Goal: Entertainment & Leisure: Browse casually

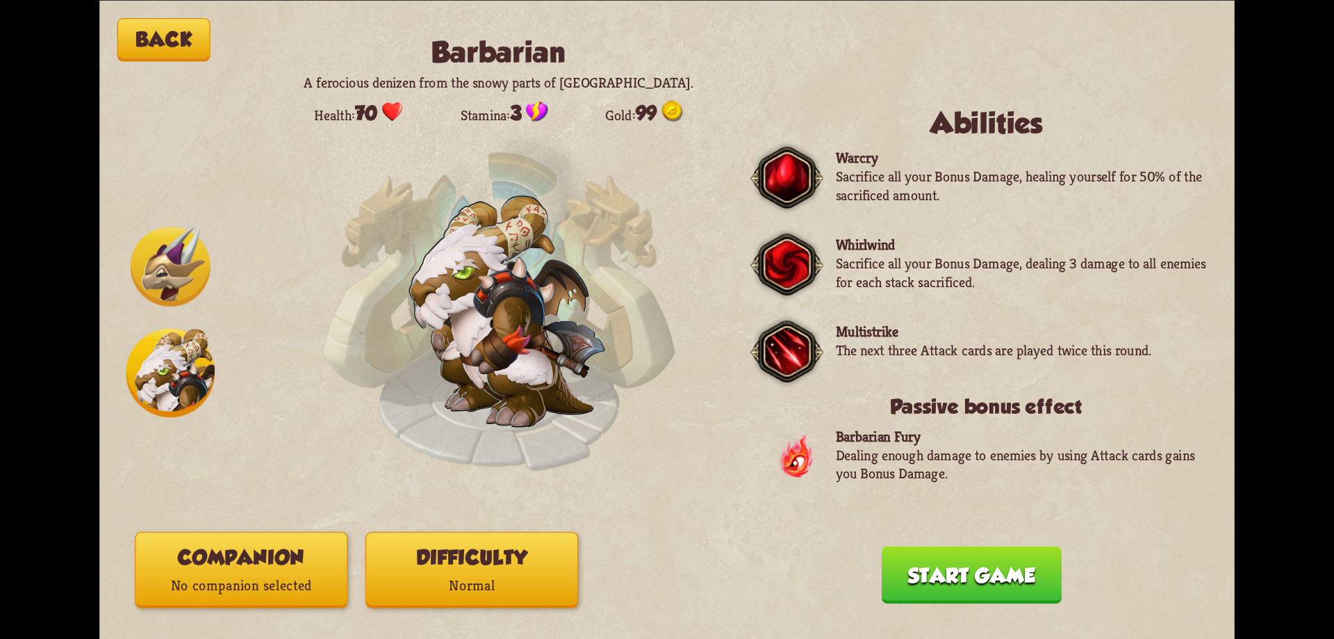
click at [193, 361] on img at bounding box center [170, 372] width 89 height 89
click at [310, 569] on button "Companion No companion selected" at bounding box center [241, 570] width 213 height 76
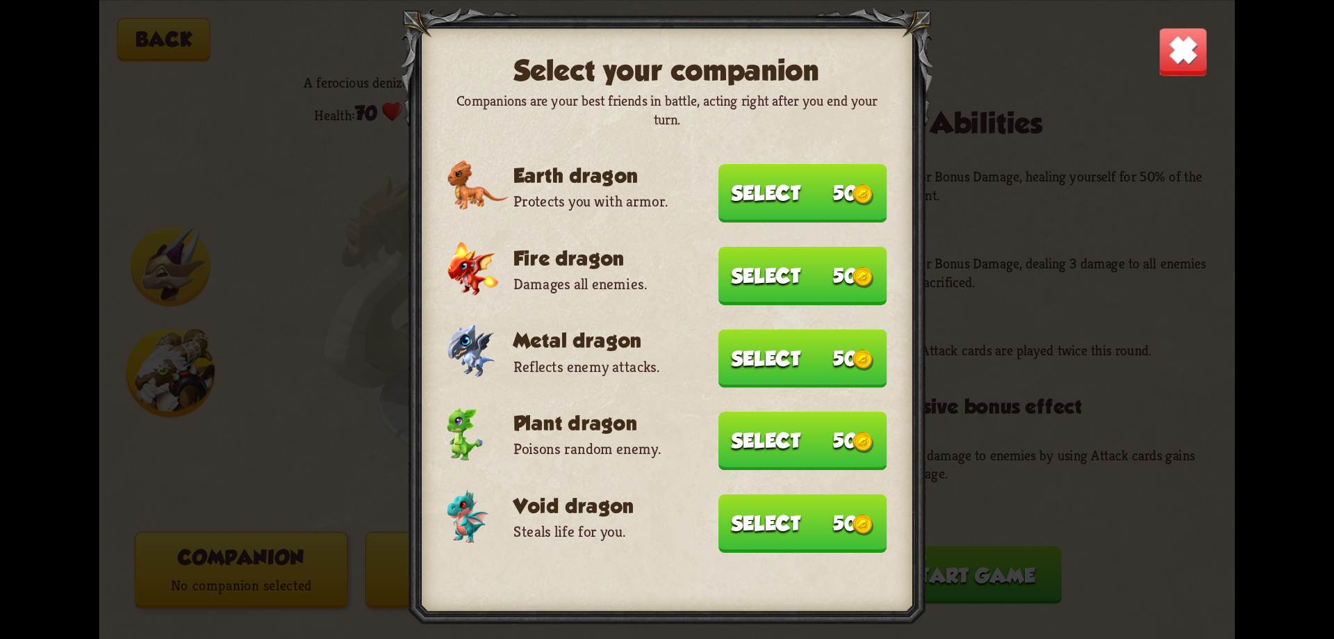
click at [355, 455] on div "Select your companion Companions are your best friends in battle, acting right …" at bounding box center [667, 319] width 1136 height 639
click at [1188, 60] on img at bounding box center [1183, 50] width 49 height 49
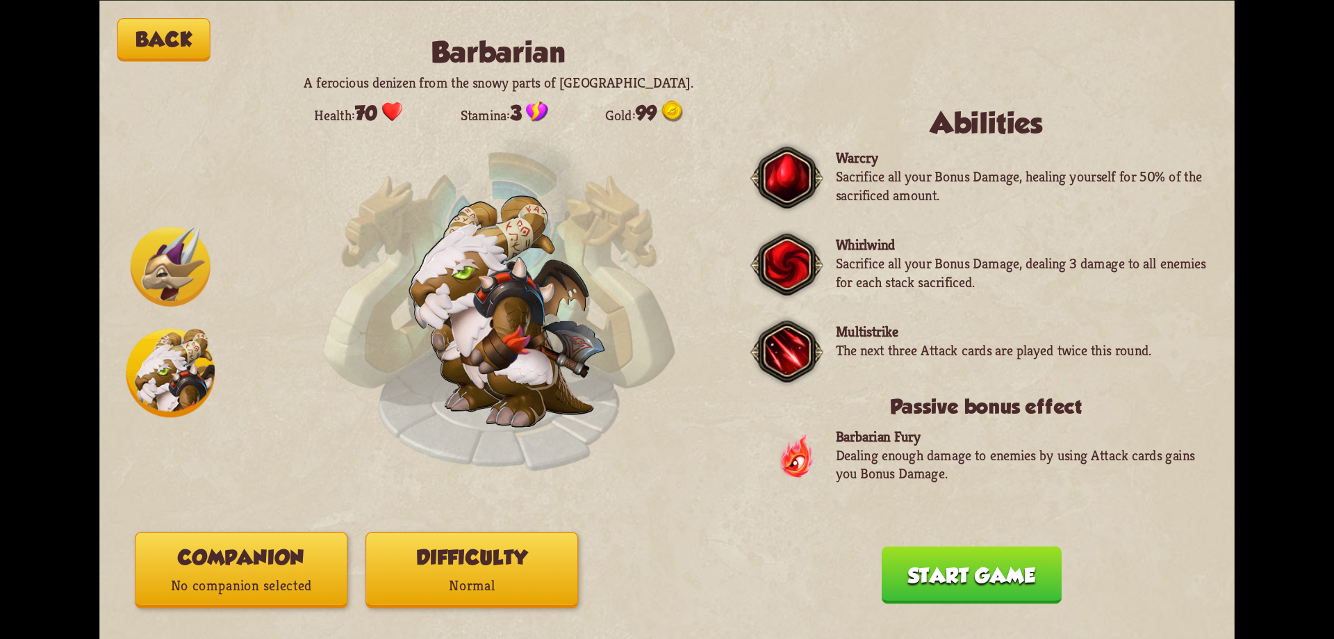
click at [518, 546] on button "Difficulty Normal" at bounding box center [472, 570] width 213 height 76
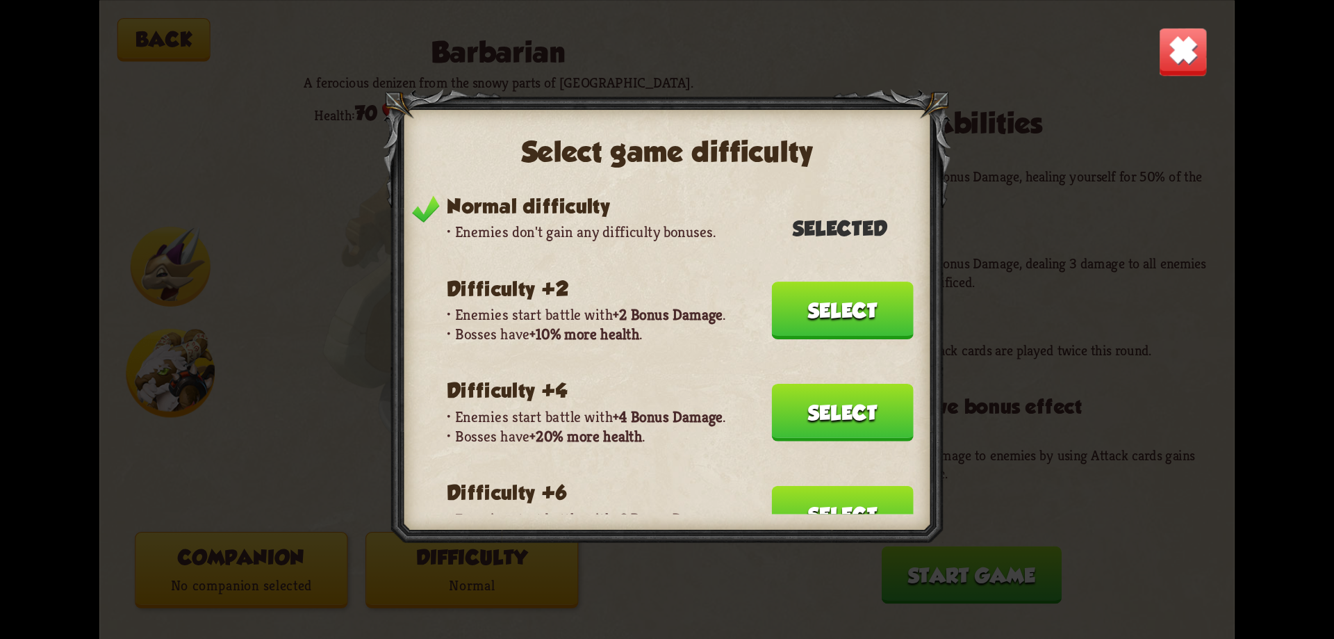
click at [1200, 51] on img at bounding box center [1183, 50] width 49 height 49
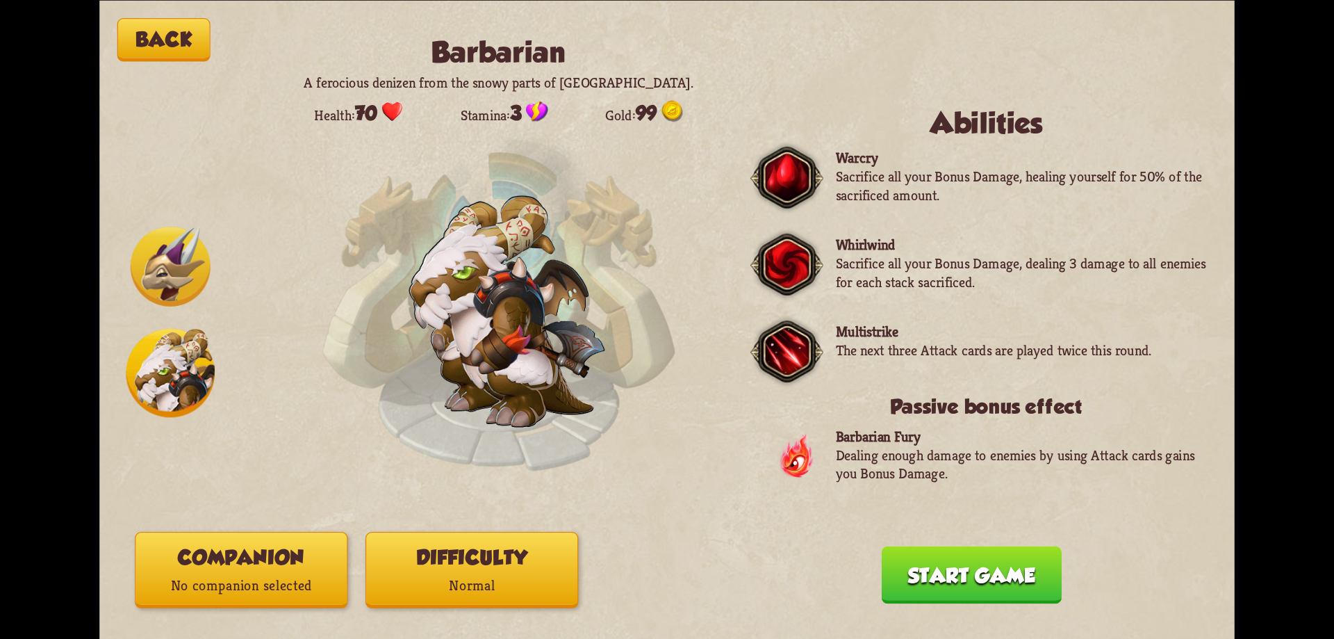
click at [929, 578] on button "Start game" at bounding box center [972, 575] width 180 height 58
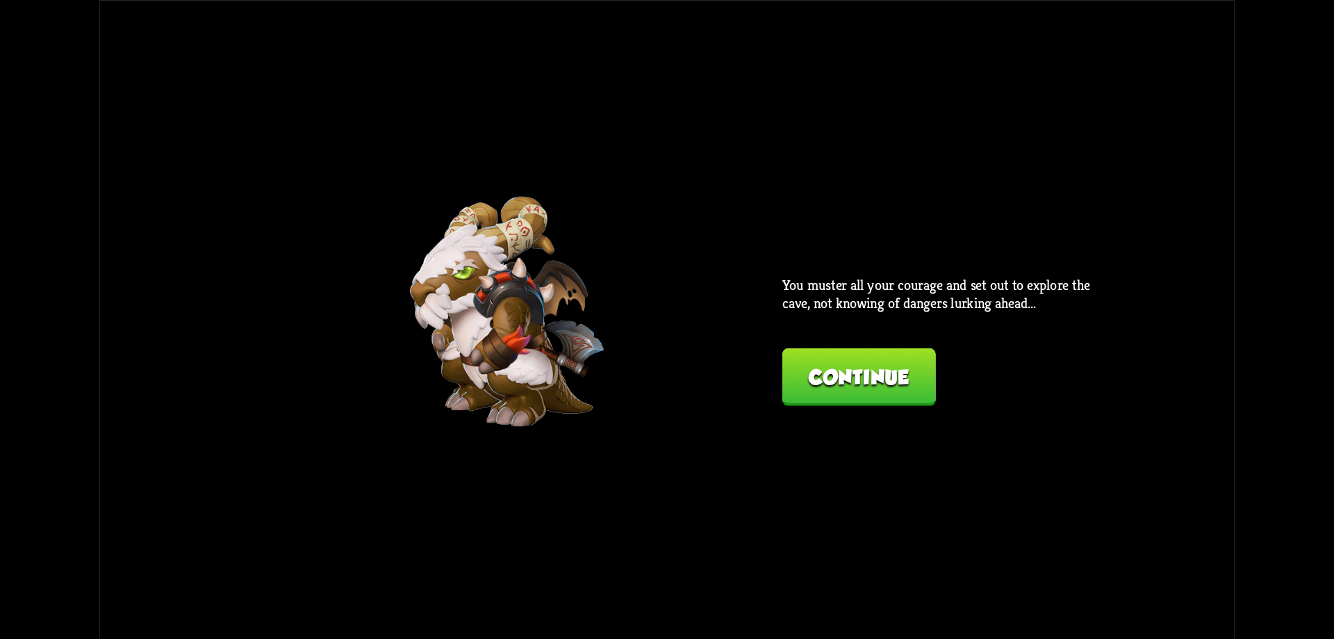
click at [869, 359] on button "Continue" at bounding box center [860, 377] width 154 height 58
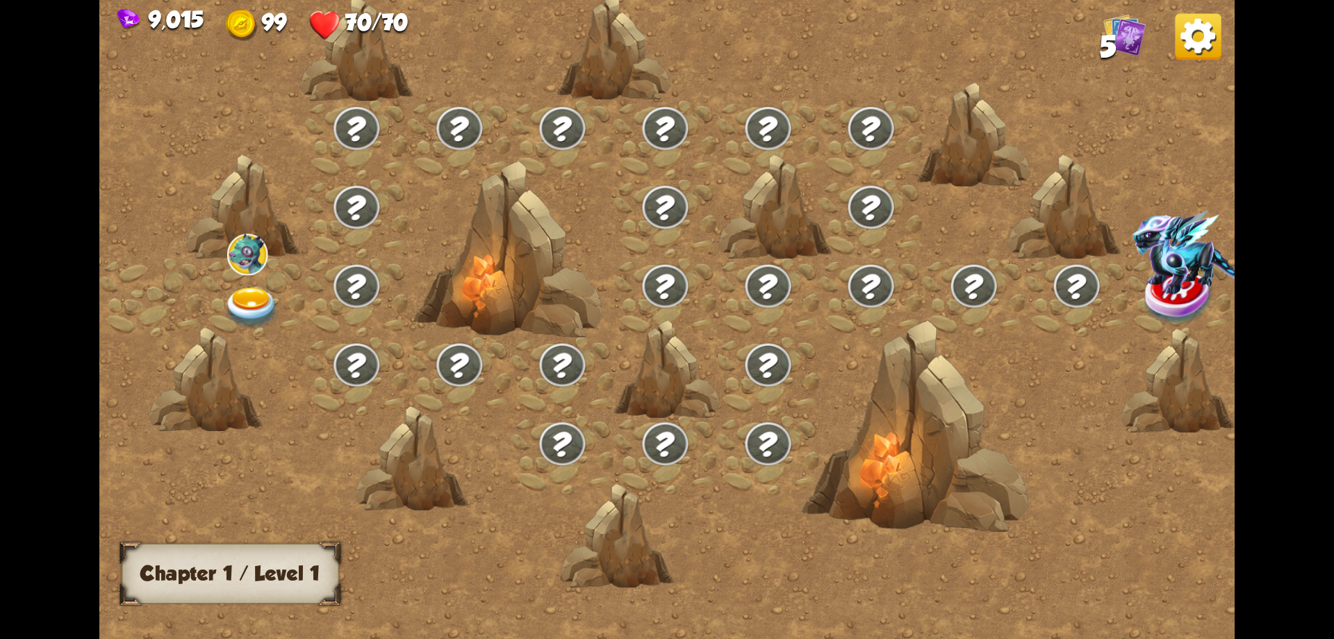
click at [242, 290] on img at bounding box center [252, 308] width 57 height 42
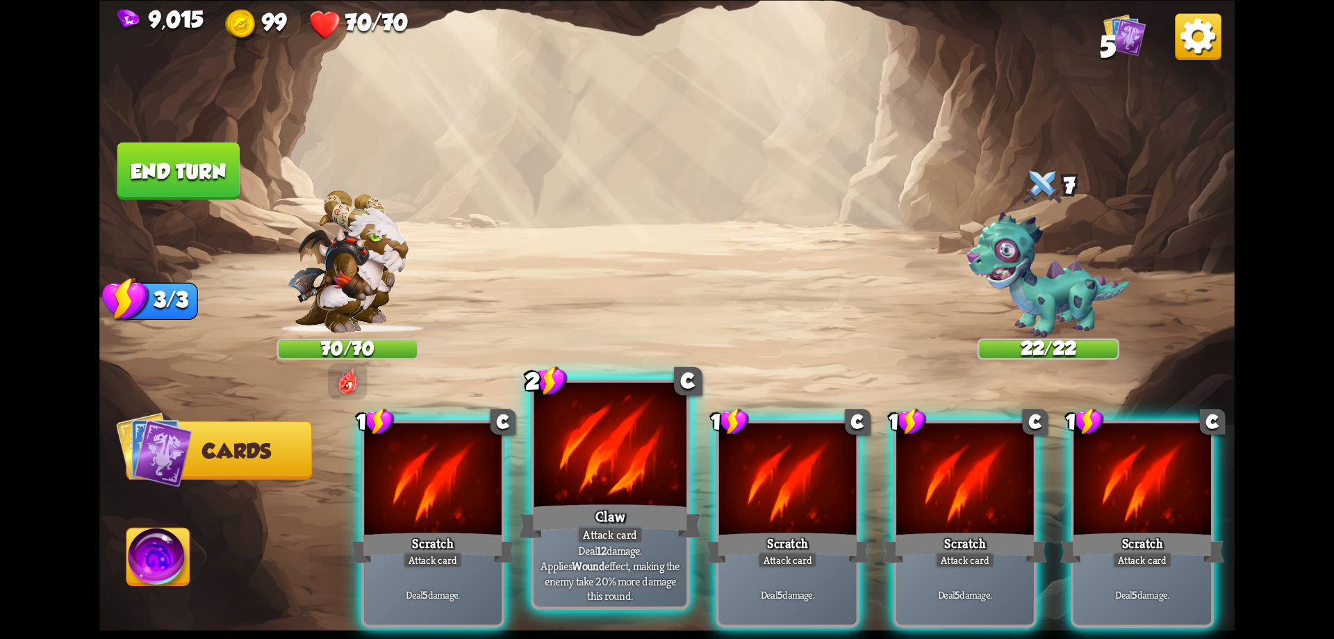
click at [620, 477] on div at bounding box center [610, 446] width 153 height 129
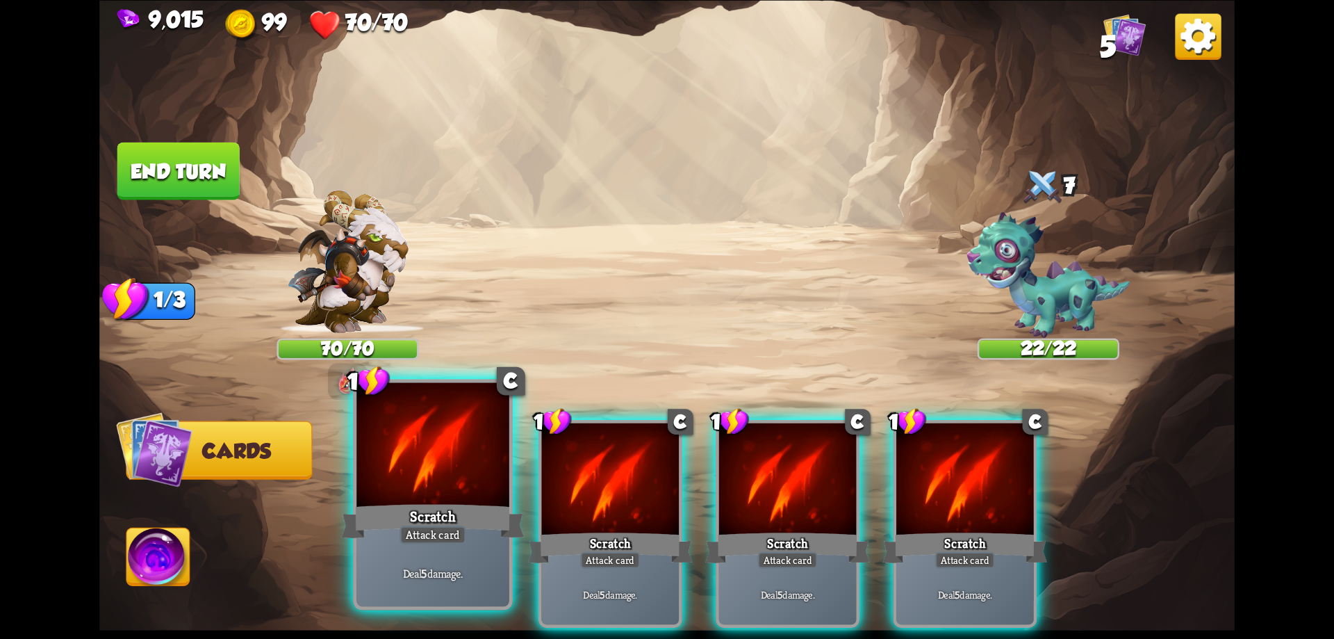
click at [428, 474] on div at bounding box center [433, 446] width 153 height 129
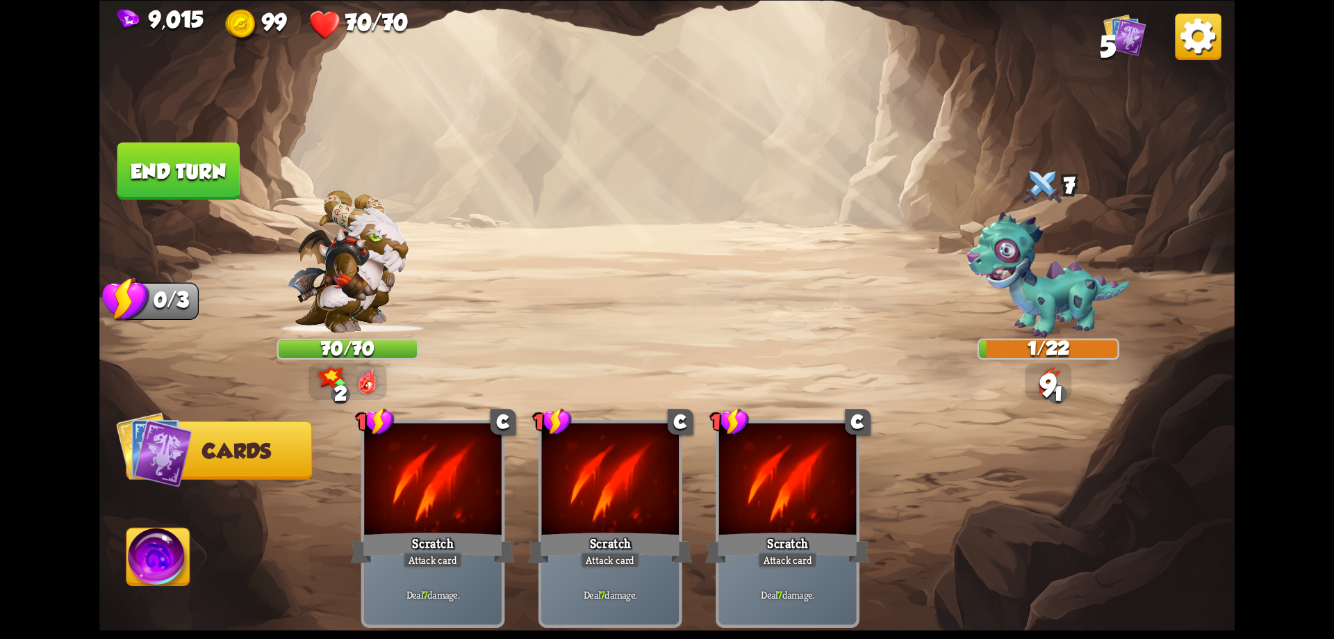
click at [202, 188] on button "End turn" at bounding box center [178, 171] width 122 height 58
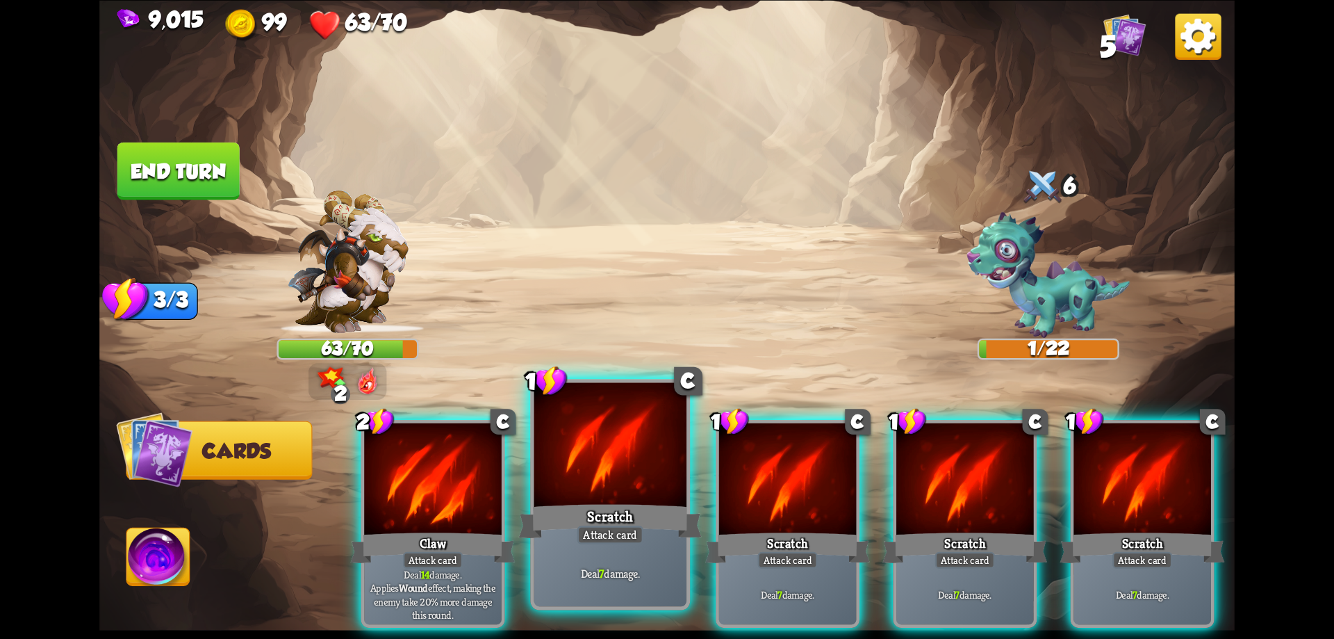
click at [629, 471] on div at bounding box center [610, 446] width 153 height 129
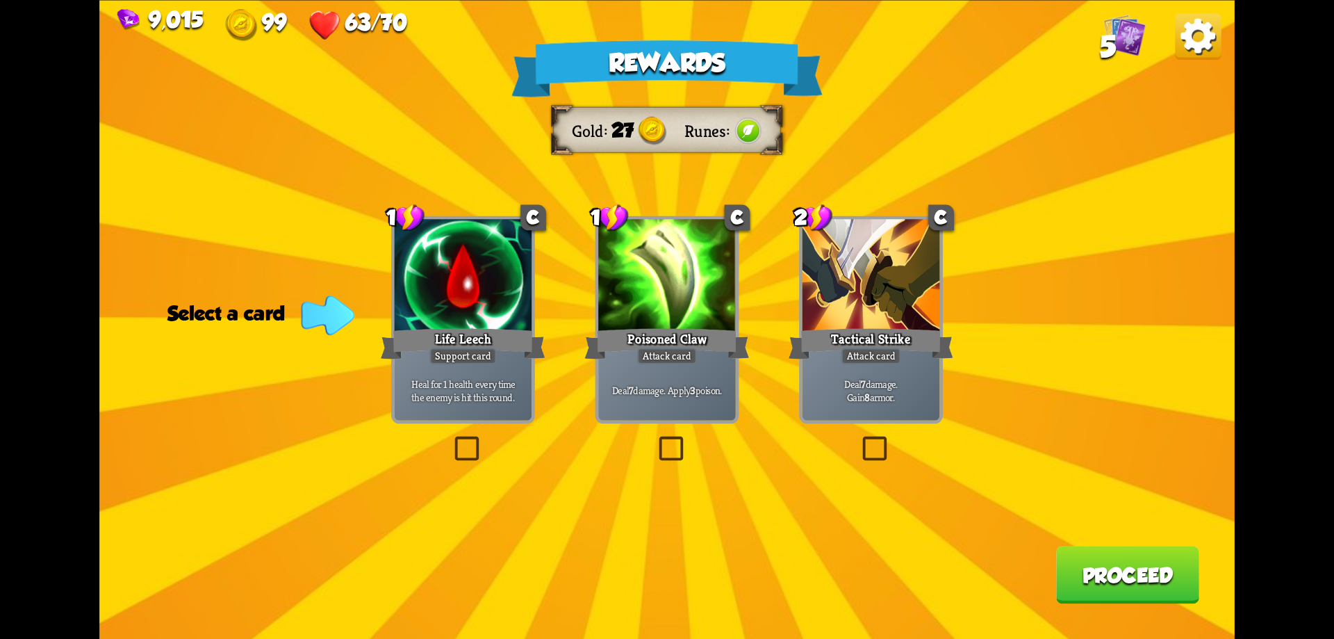
click at [677, 393] on p "Deal 7 damage. Apply 3 poison." at bounding box center [667, 390] width 131 height 14
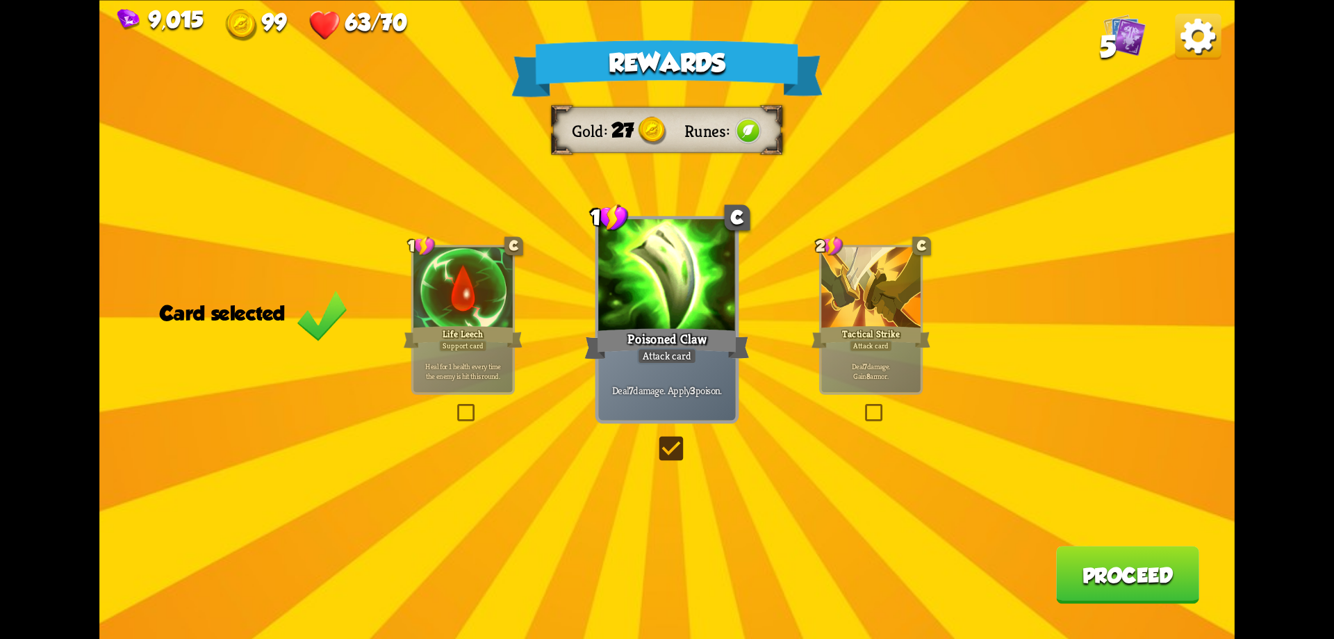
click at [1169, 594] on button "Proceed" at bounding box center [1127, 575] width 143 height 58
